Goal: Task Accomplishment & Management: Use online tool/utility

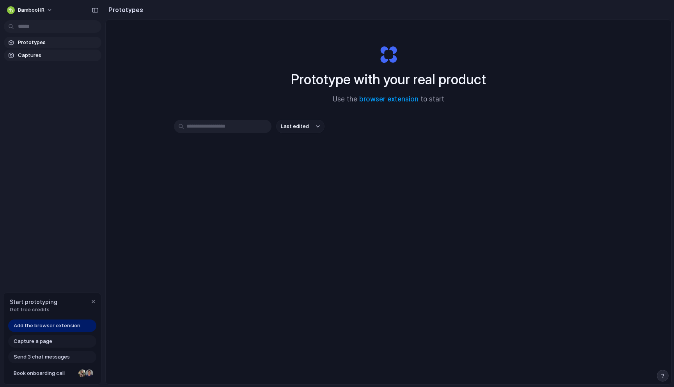
click at [38, 55] on span "Captures" at bounding box center [58, 55] width 80 height 8
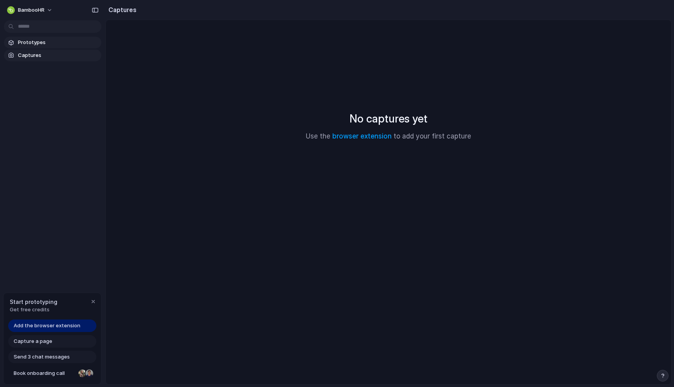
click at [39, 45] on span "Prototypes" at bounding box center [58, 43] width 80 height 8
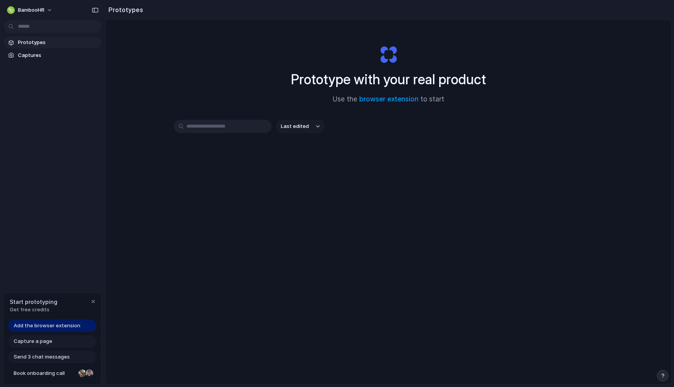
click at [71, 326] on span "Add the browser extension" at bounding box center [47, 326] width 67 height 8
